Goal: Find specific page/section: Find specific page/section

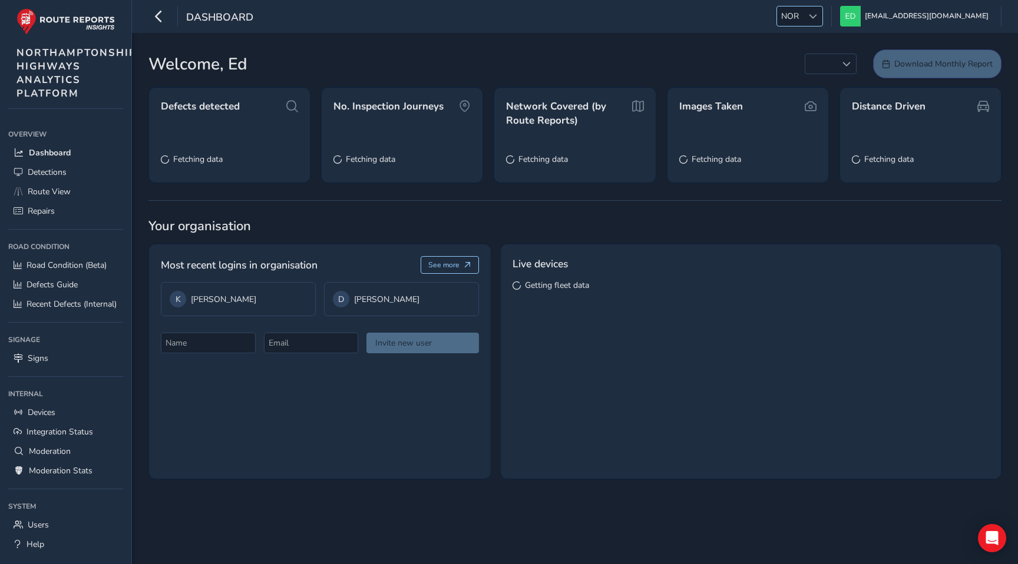
click at [822, 24] on div at bounding box center [812, 15] width 19 height 19
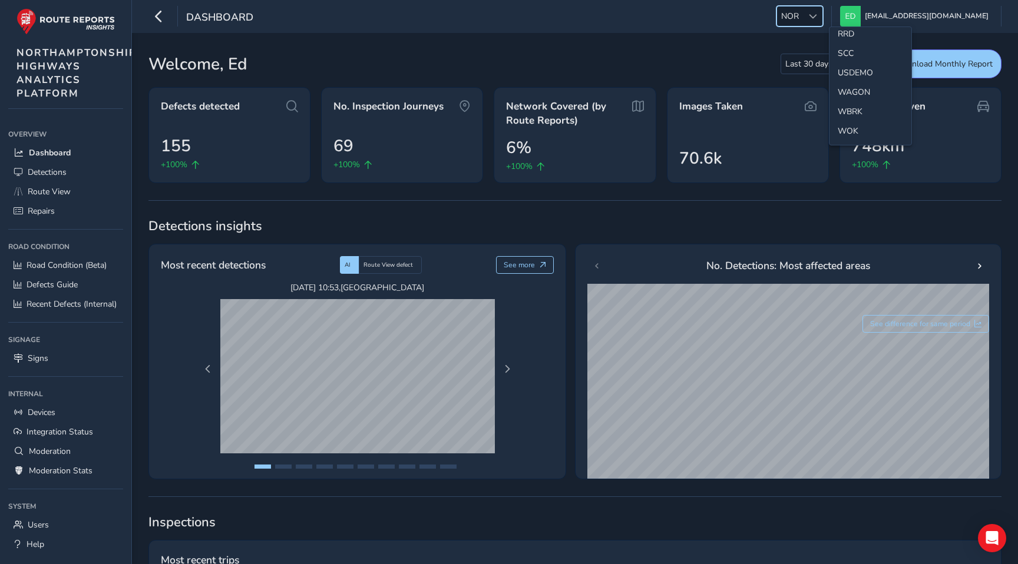
scroll to position [13, 0]
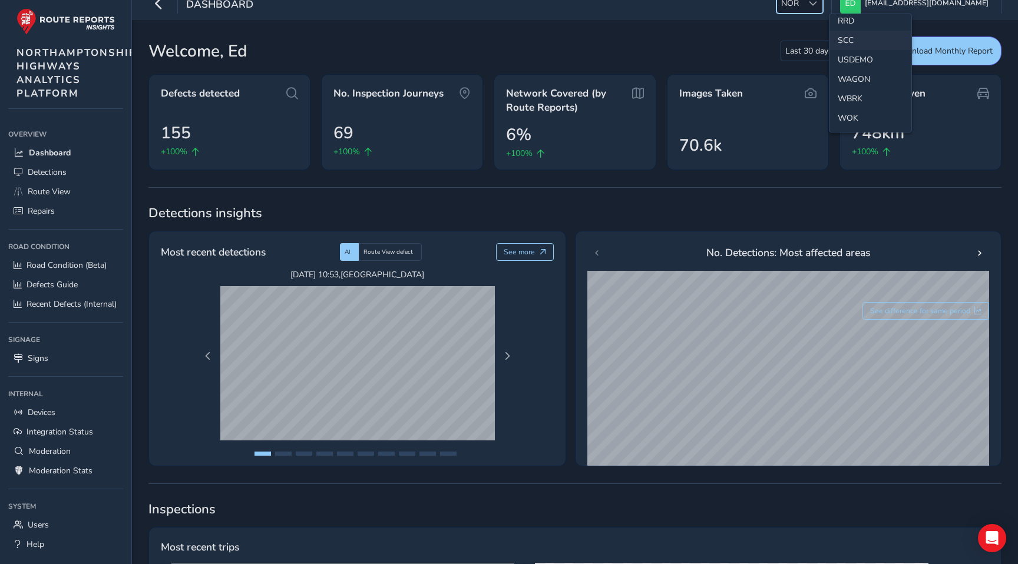
click at [855, 36] on li "SCC" at bounding box center [870, 40] width 82 height 19
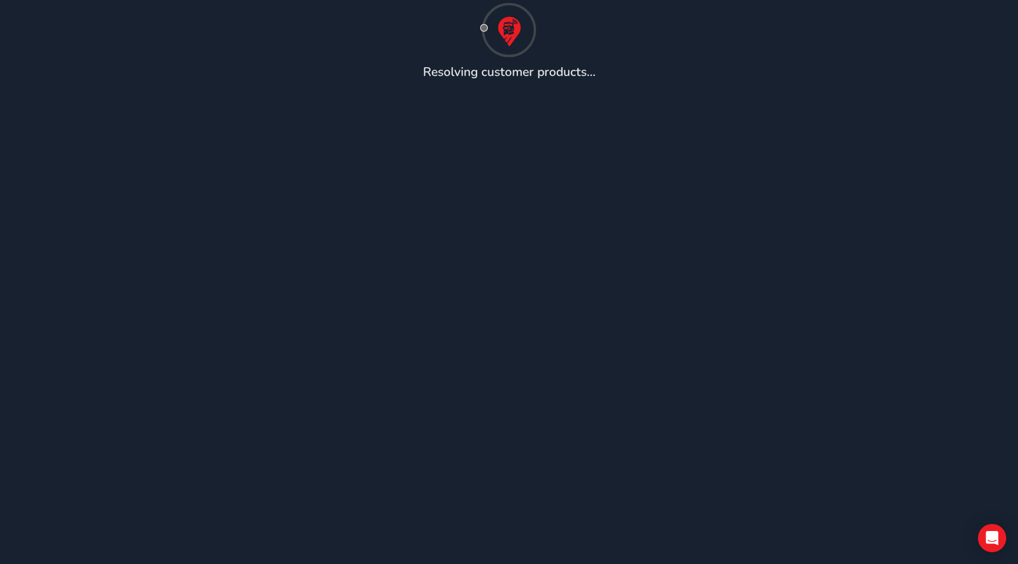
scroll to position [0, 0]
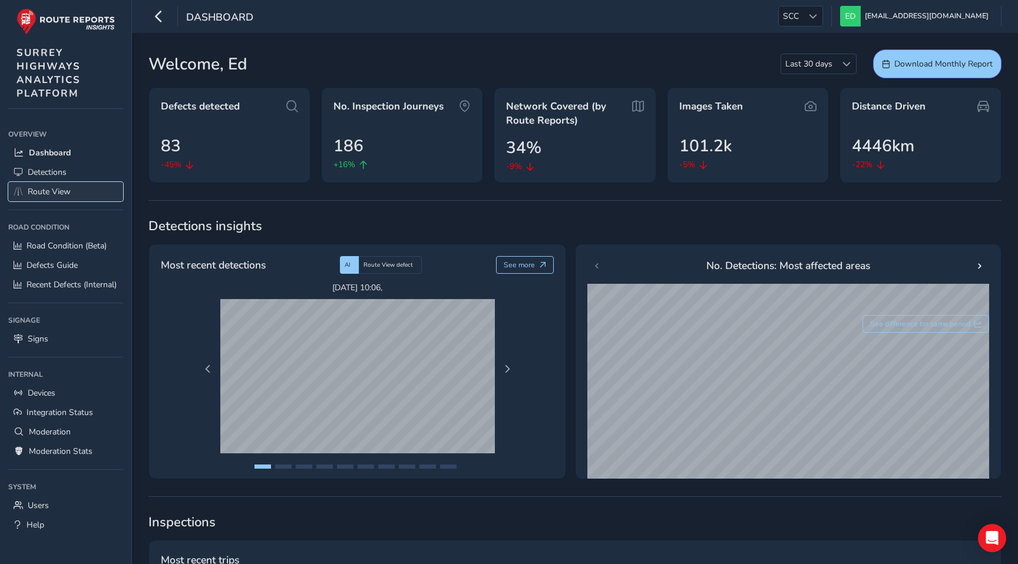
click at [57, 189] on span "Route View" at bounding box center [49, 191] width 43 height 11
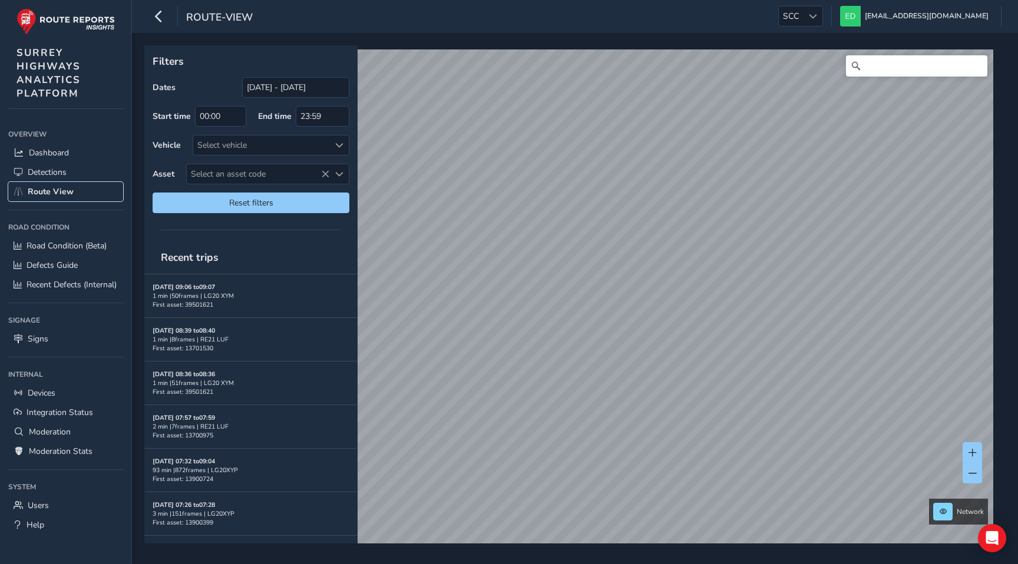
scroll to position [314, 0]
